Goal: Information Seeking & Learning: Learn about a topic

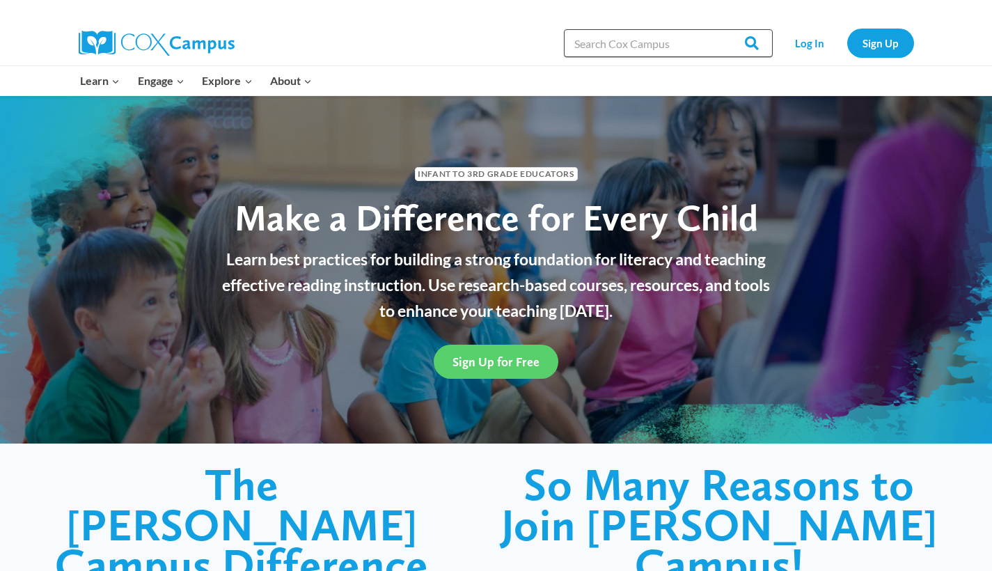
click at [634, 52] on input "Search in [URL][DOMAIN_NAME]" at bounding box center [668, 43] width 209 height 28
type input "sound wall"
click at [746, 43] on input "Search" at bounding box center [746, 43] width 54 height 28
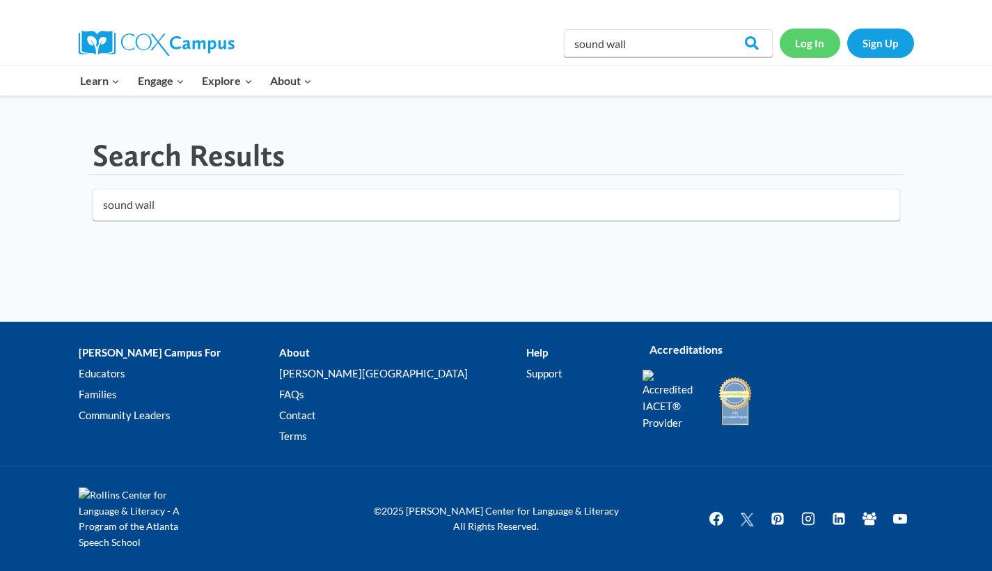
click at [809, 45] on link "Log In" at bounding box center [810, 43] width 61 height 29
